Goal: Task Accomplishment & Management: Manage account settings

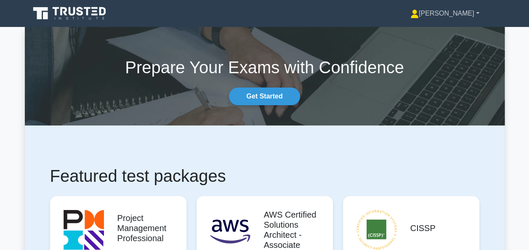
click at [465, 17] on link "[PERSON_NAME]" at bounding box center [445, 13] width 110 height 17
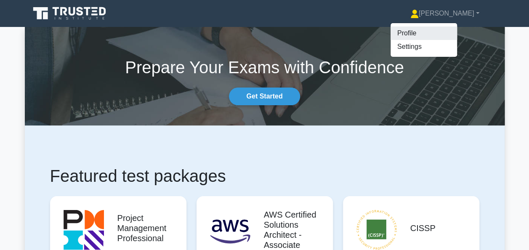
click at [452, 35] on link "Profile" at bounding box center [424, 33] width 67 height 13
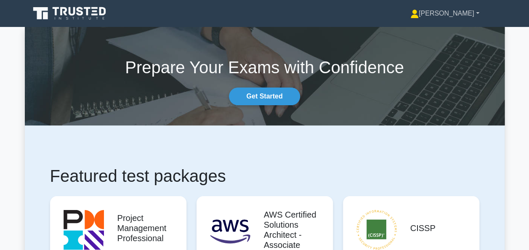
click at [467, 12] on link "[PERSON_NAME]" at bounding box center [445, 13] width 110 height 17
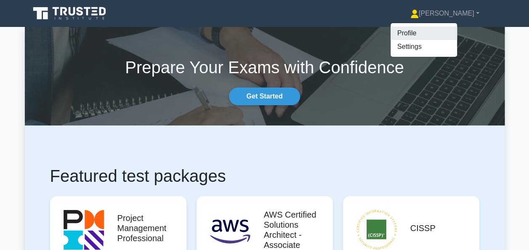
click at [455, 35] on link "Profile" at bounding box center [424, 33] width 67 height 13
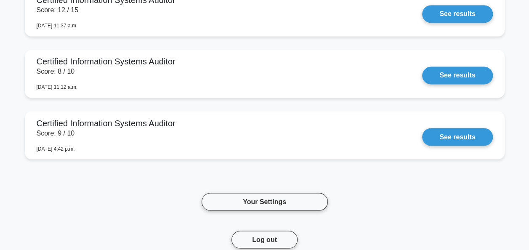
scroll to position [2434, 0]
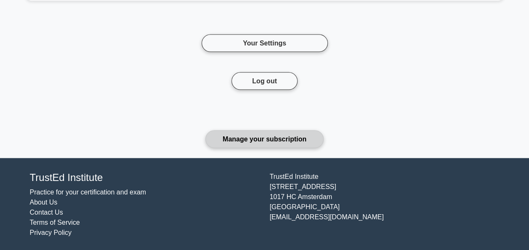
click at [295, 131] on link "Manage your subscription" at bounding box center [265, 140] width 118 height 18
